Goal: Information Seeking & Learning: Learn about a topic

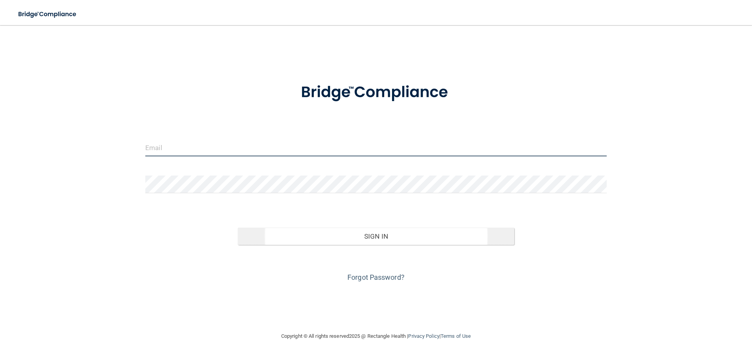
type input "kmerced@rectanglehealth.com"
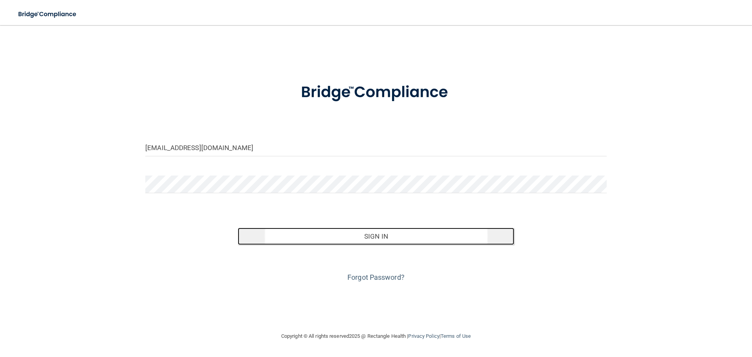
click at [373, 230] on button "Sign In" at bounding box center [376, 236] width 277 height 17
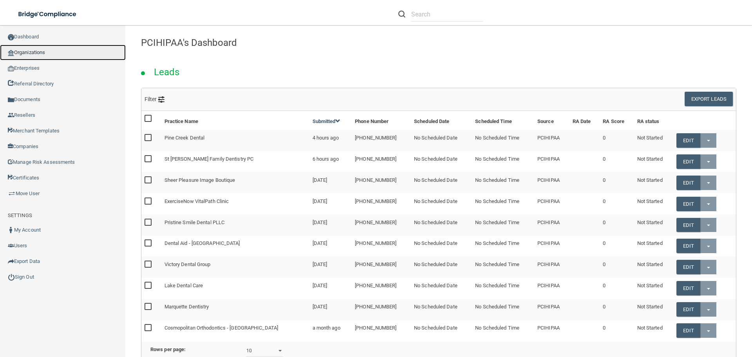
click at [29, 45] on link "Organizations" at bounding box center [63, 53] width 126 height 16
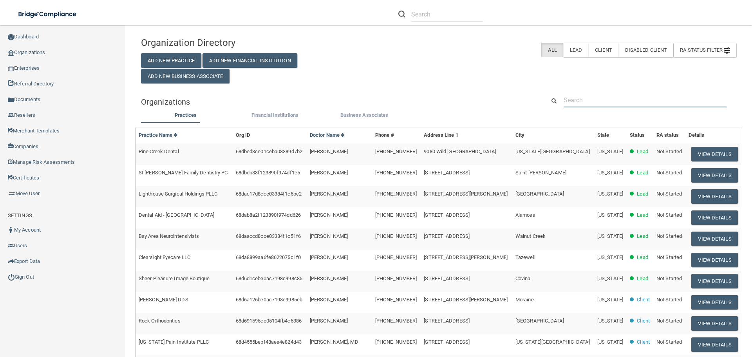
click at [585, 100] on input "text" at bounding box center [645, 100] width 163 height 15
paste input "liz.h.hill@gmail.com"
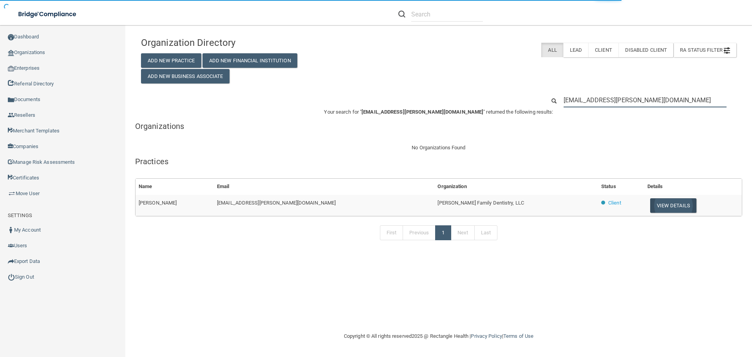
type input "liz.h.hill@gmail.com"
click at [651, 208] on button "View Details" at bounding box center [674, 205] width 46 height 15
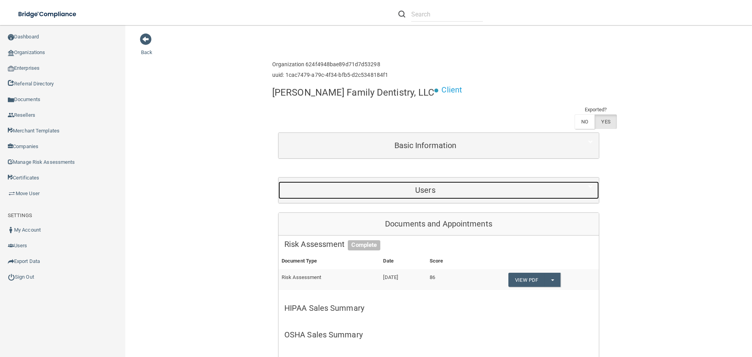
click at [348, 186] on h5 "Users" at bounding box center [426, 190] width 282 height 9
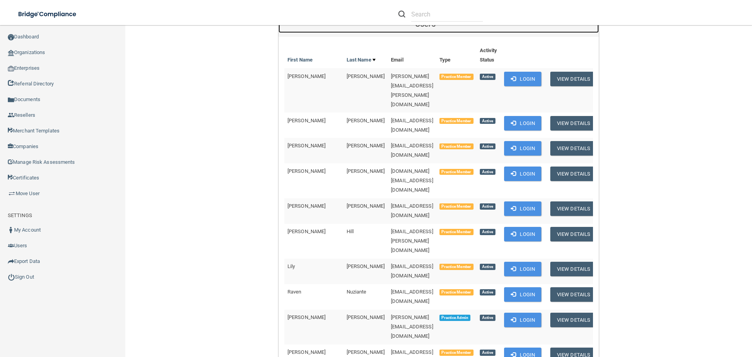
scroll to position [157, 0]
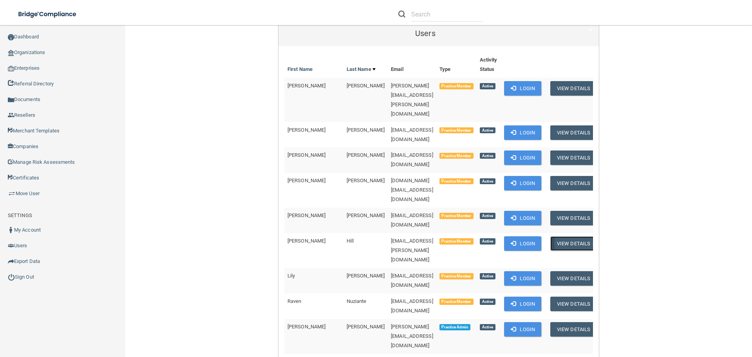
click at [562, 236] on button "View Details" at bounding box center [574, 243] width 46 height 15
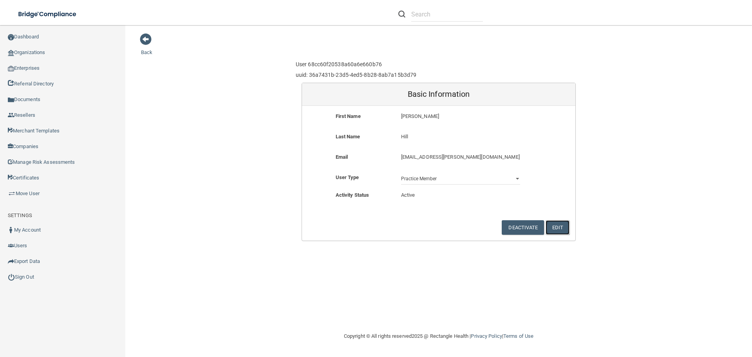
click at [561, 225] on button "Edit" at bounding box center [558, 227] width 24 height 15
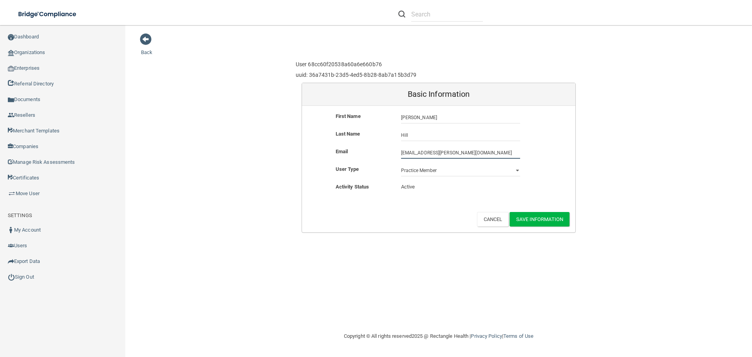
drag, startPoint x: 447, startPoint y: 152, endPoint x: 387, endPoint y: 152, distance: 60.0
click at [387, 152] on div "Email liz.h.hill@gmail.com liz.h.hill@gmail.com" at bounding box center [439, 153] width 274 height 12
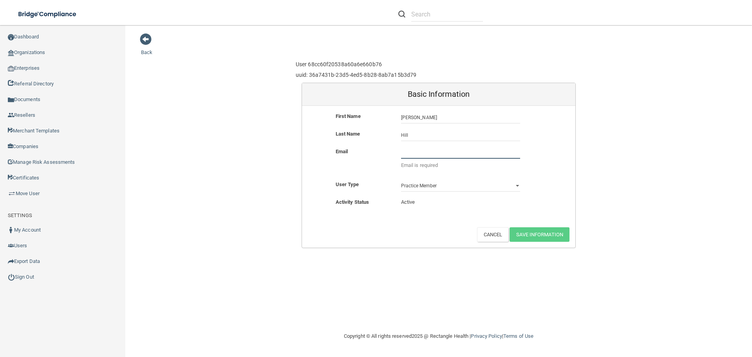
paste input "liz.h.hill@gmail.com"
type input "liz.h.hill@gmail.com"
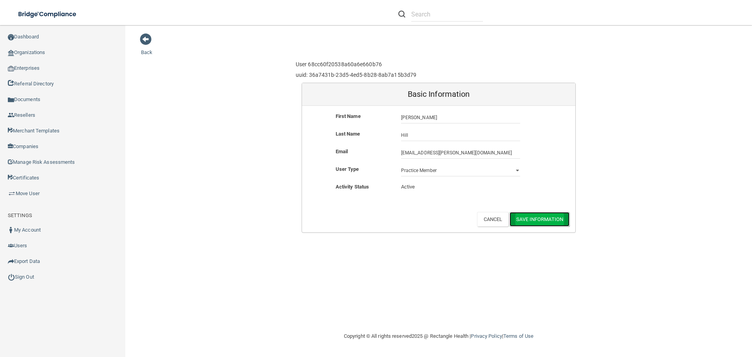
click at [560, 213] on button "Save Information" at bounding box center [540, 219] width 60 height 15
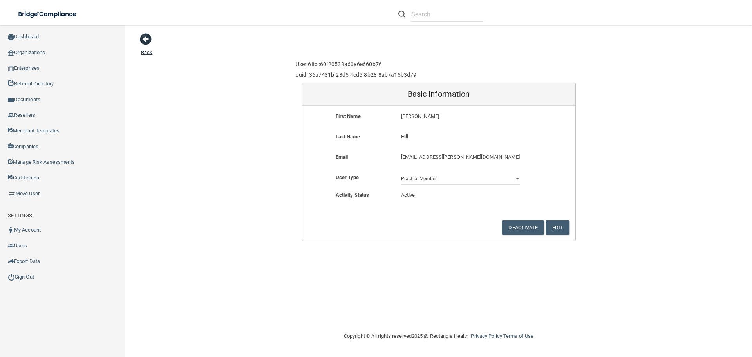
click at [149, 36] on span at bounding box center [146, 39] width 12 height 12
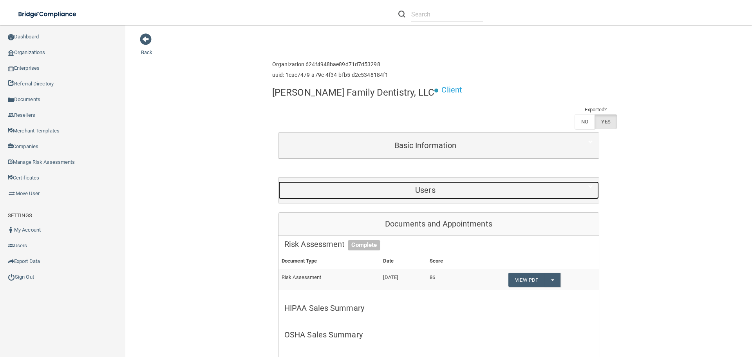
click at [425, 186] on h5 "Users" at bounding box center [426, 190] width 282 height 9
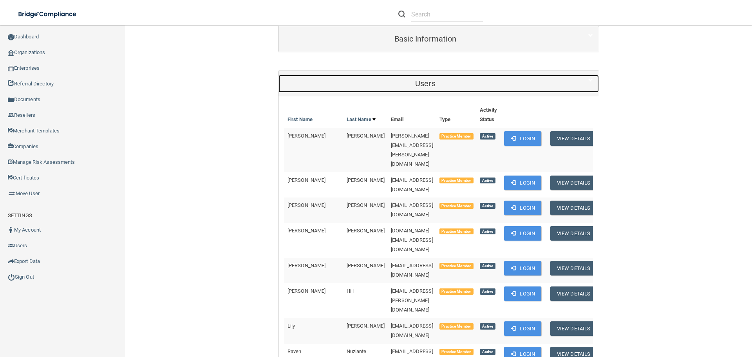
scroll to position [118, 0]
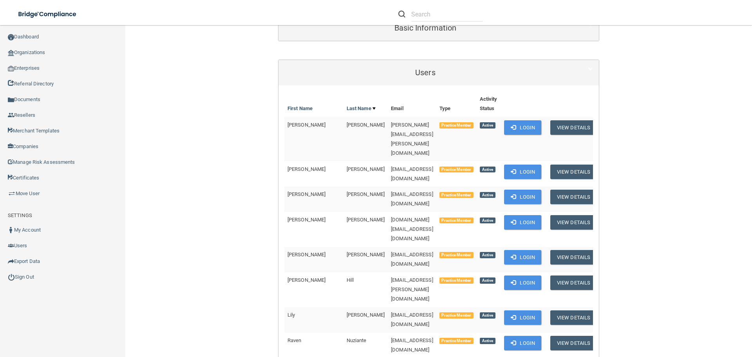
click at [18, 281] on link "Sign Out" at bounding box center [63, 277] width 126 height 16
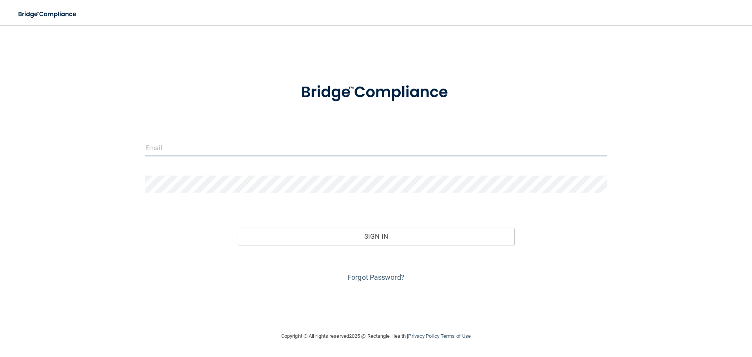
type input "kmerced@rectanglehealth.com"
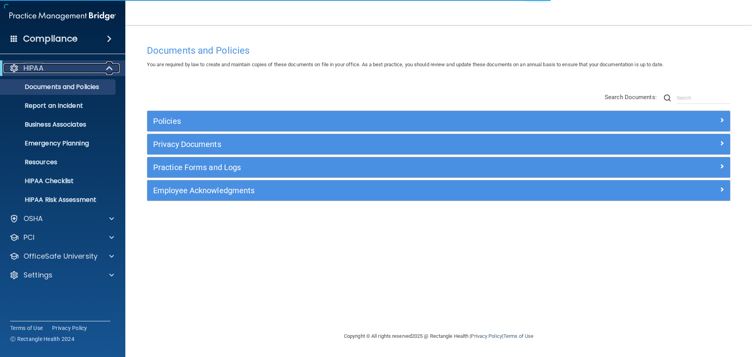
click at [110, 68] on span at bounding box center [110, 67] width 7 height 9
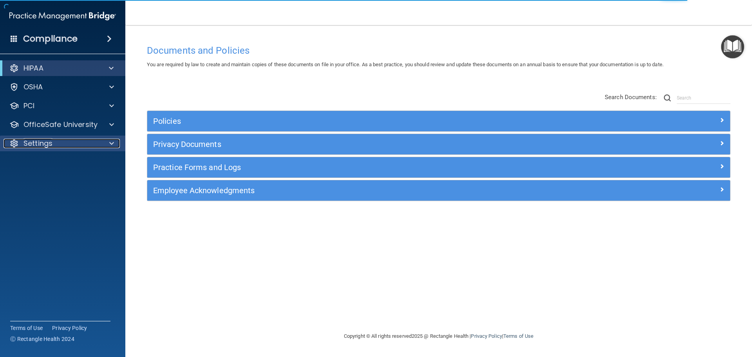
click at [110, 140] on span at bounding box center [111, 143] width 5 height 9
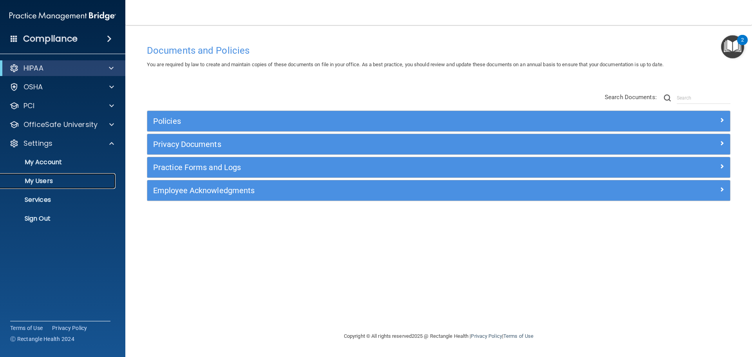
click at [52, 178] on p "My Users" at bounding box center [58, 181] width 107 height 8
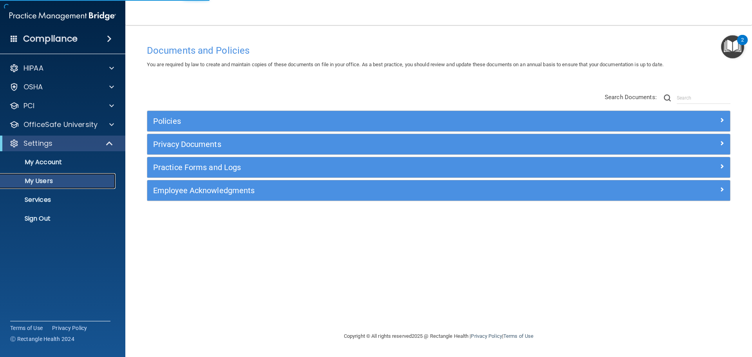
select select "20"
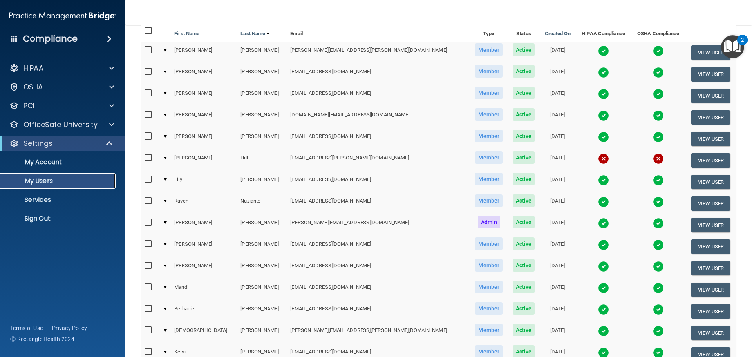
scroll to position [78, 0]
click at [709, 158] on button "View User" at bounding box center [711, 160] width 39 height 15
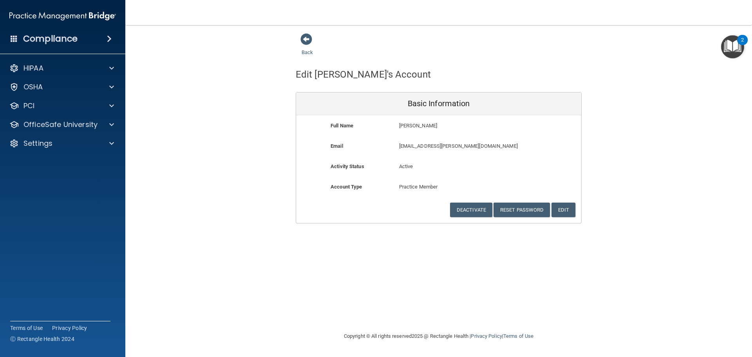
drag, startPoint x: 414, startPoint y: 165, endPoint x: 404, endPoint y: 165, distance: 9.8
click at [395, 167] on div "Active" at bounding box center [438, 169] width 91 height 15
click at [491, 161] on div "Email liz.h.hill@gmail.com liz.h.hill@gmail.com" at bounding box center [438, 151] width 285 height 20
click at [522, 209] on button "Reset Password" at bounding box center [522, 210] width 56 height 15
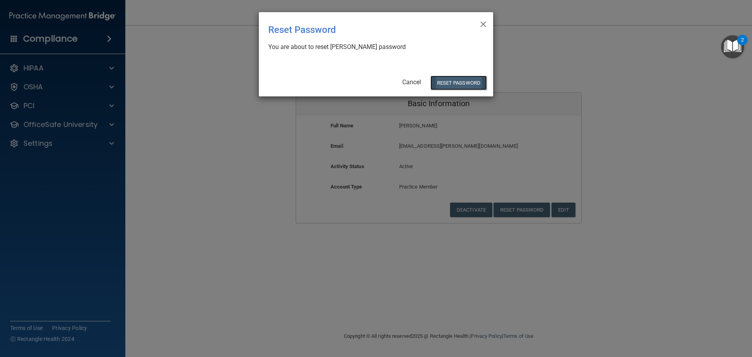
click at [452, 87] on button "Reset Password" at bounding box center [459, 83] width 56 height 15
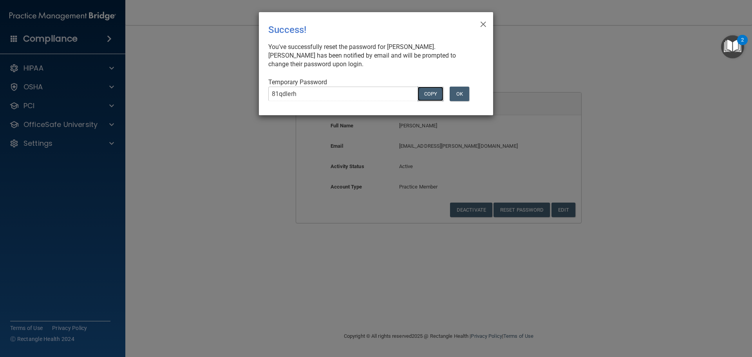
click at [428, 87] on button "COPY" at bounding box center [431, 94] width 26 height 15
click at [463, 87] on button "OK" at bounding box center [460, 94] width 20 height 15
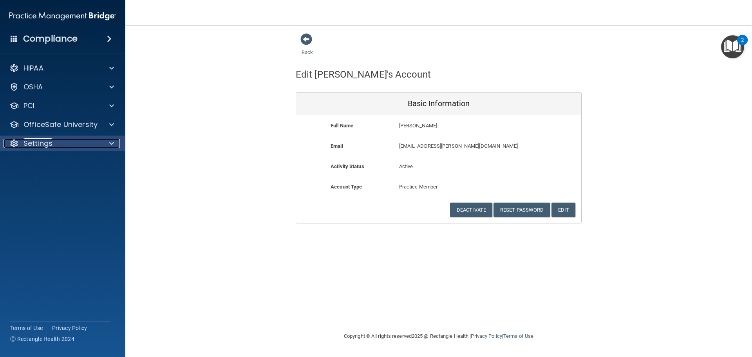
click at [58, 140] on div "Settings" at bounding box center [52, 143] width 97 height 9
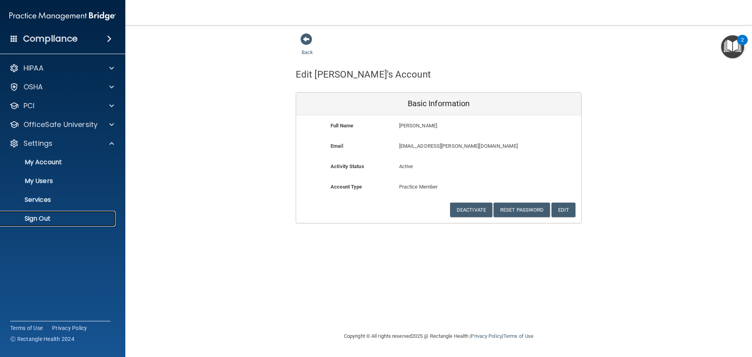
click at [44, 219] on p "Sign Out" at bounding box center [58, 219] width 107 height 8
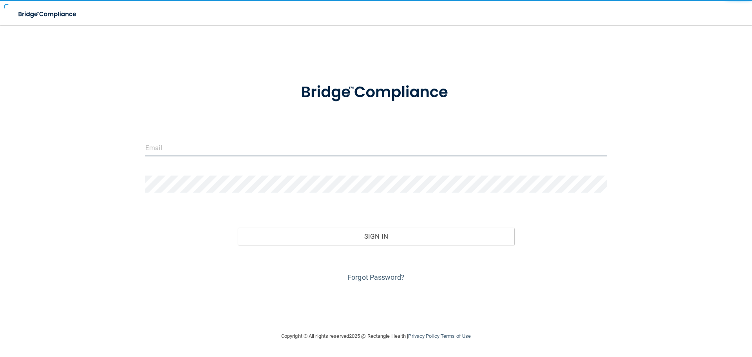
type input "kmerced@rectanglehealth.com"
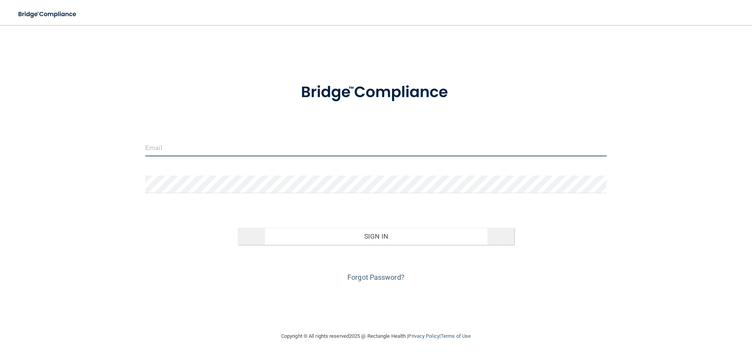
type input "[EMAIL_ADDRESS][DOMAIN_NAME]"
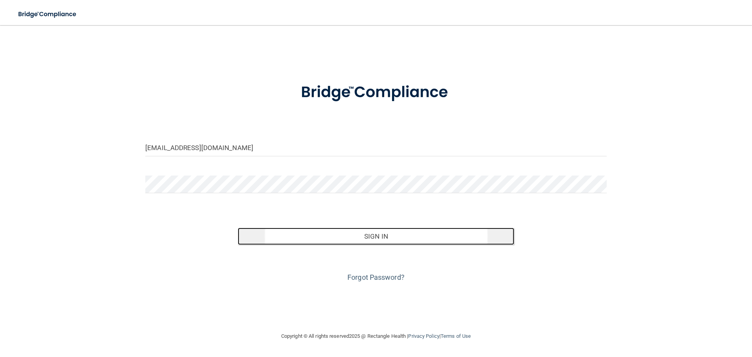
click at [365, 240] on button "Sign In" at bounding box center [376, 236] width 277 height 17
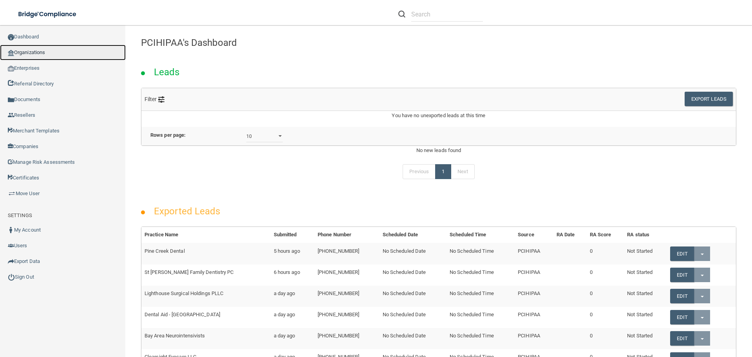
click at [51, 53] on link "Organizations" at bounding box center [63, 53] width 126 height 16
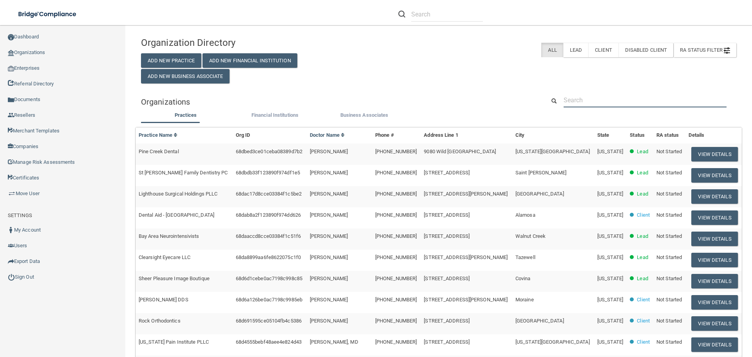
click at [594, 103] on input "text" at bounding box center [645, 100] width 163 height 15
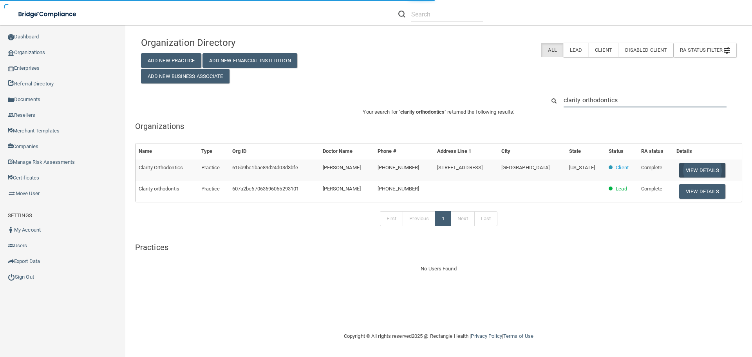
type input "clarity orthodontics"
click at [710, 167] on button "View Details" at bounding box center [703, 170] width 46 height 15
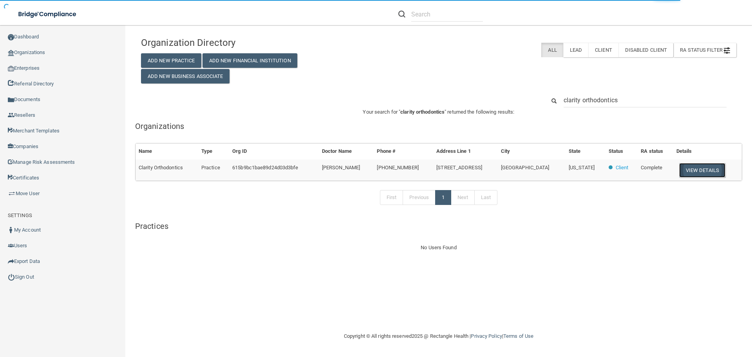
click at [705, 172] on button "View Details" at bounding box center [703, 170] width 46 height 15
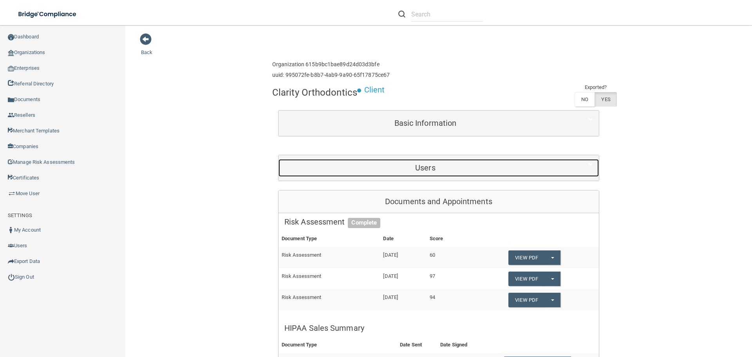
click at [408, 168] on h5 "Users" at bounding box center [426, 167] width 282 height 9
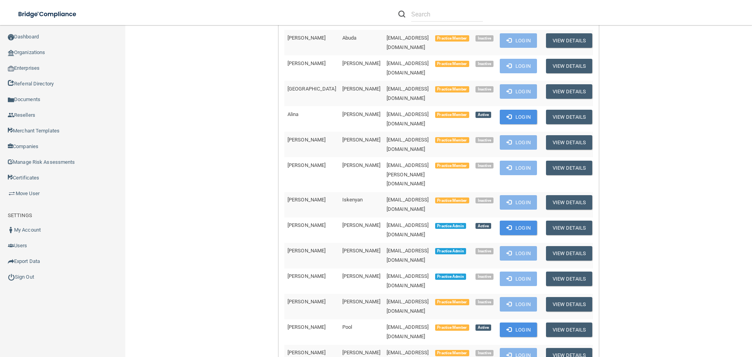
scroll to position [196, 0]
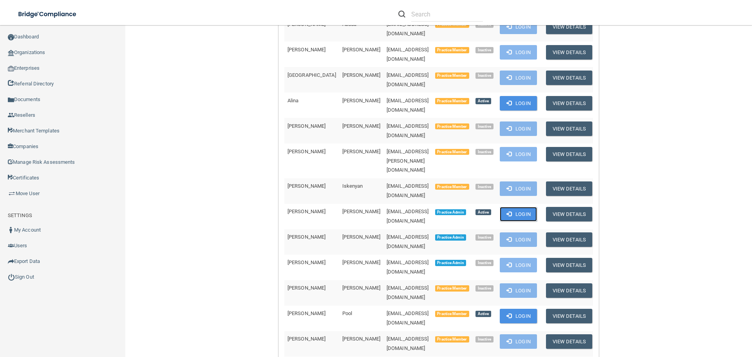
click at [529, 207] on button "Login" at bounding box center [518, 214] width 37 height 15
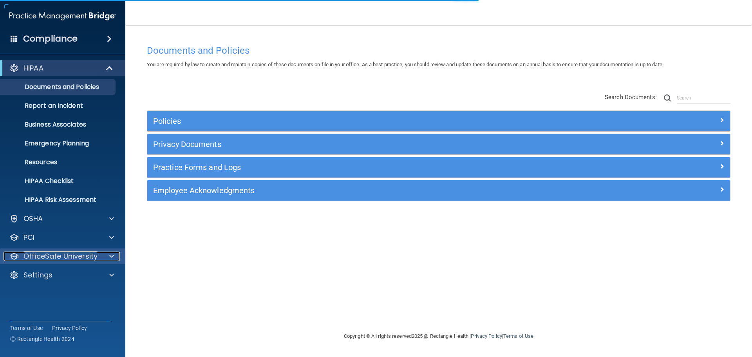
drag, startPoint x: 64, startPoint y: 256, endPoint x: 68, endPoint y: 255, distance: 3.9
click at [64, 255] on p "OfficeSafe University" at bounding box center [61, 256] width 74 height 9
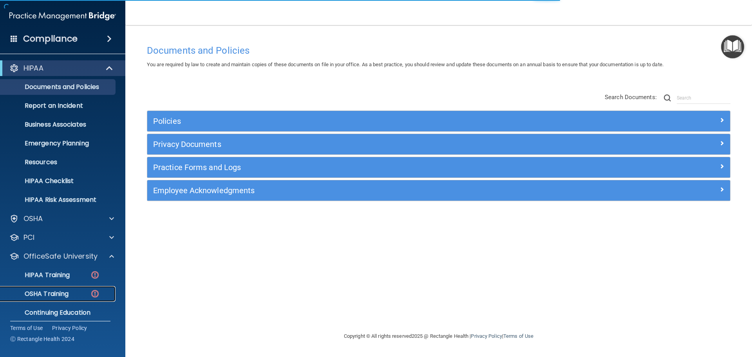
click at [63, 293] on p "OSHA Training" at bounding box center [36, 294] width 63 height 8
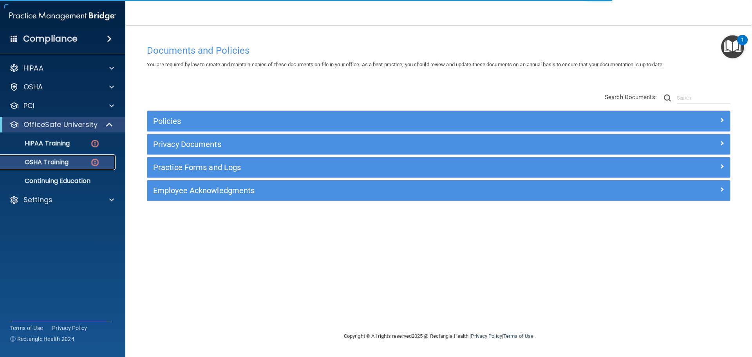
click at [75, 159] on div "OSHA Training" at bounding box center [58, 162] width 107 height 8
click at [45, 163] on p "OSHA Training" at bounding box center [36, 162] width 63 height 8
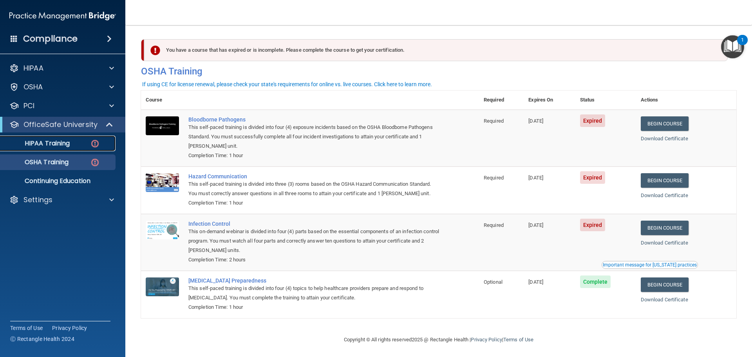
click at [53, 141] on p "HIPAA Training" at bounding box center [37, 144] width 65 height 8
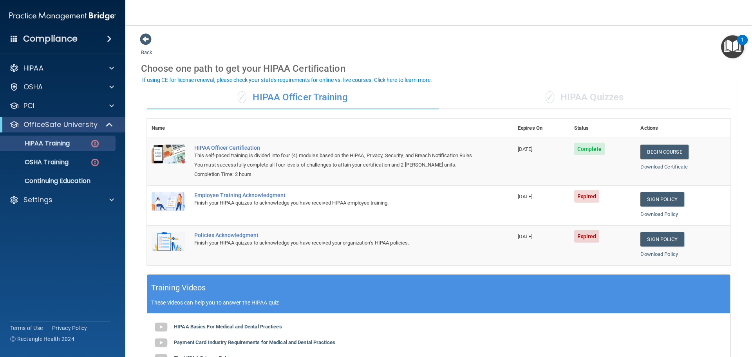
click at [78, 60] on div "HIPAA Documents and Policies Report an Incident Business Associates Emergency P…" at bounding box center [63, 135] width 126 height 157
click at [78, 66] on div "HIPAA" at bounding box center [52, 67] width 97 height 9
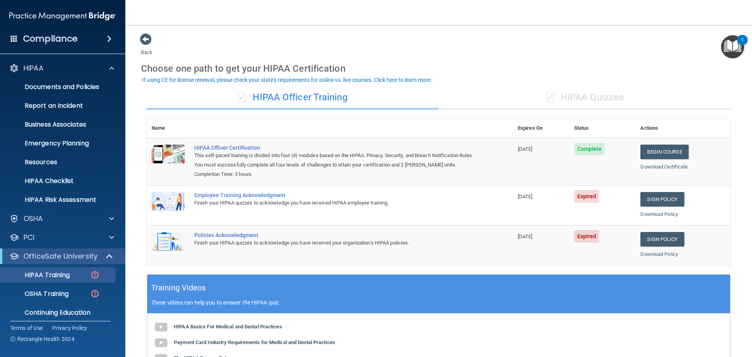
click at [451, 56] on div "Back Choose one path to get your HIPAA Certification ✓ HIPAA Officer Training ✓…" at bounding box center [439, 259] width 596 height 453
click at [111, 63] on span at bounding box center [111, 67] width 5 height 9
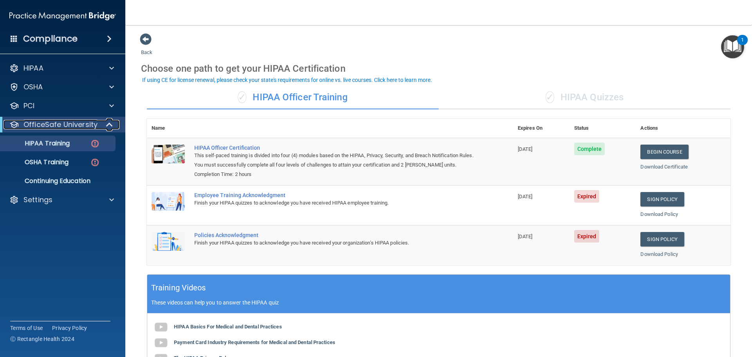
click at [111, 126] on span at bounding box center [110, 124] width 7 height 9
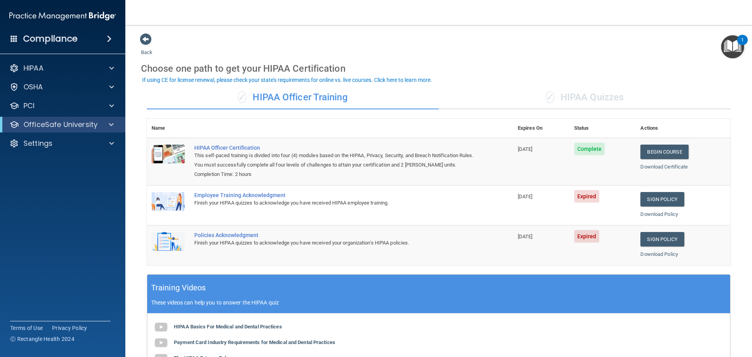
click at [458, 38] on div "Back Choose one path to get your HIPAA Certification ✓ HIPAA Officer Training ✓…" at bounding box center [439, 259] width 596 height 453
click at [480, 56] on div "Back Choose one path to get your HIPAA Certification ✓ HIPAA Officer Training ✓…" at bounding box center [439, 259] width 596 height 453
